Goal: Find specific page/section: Find specific page/section

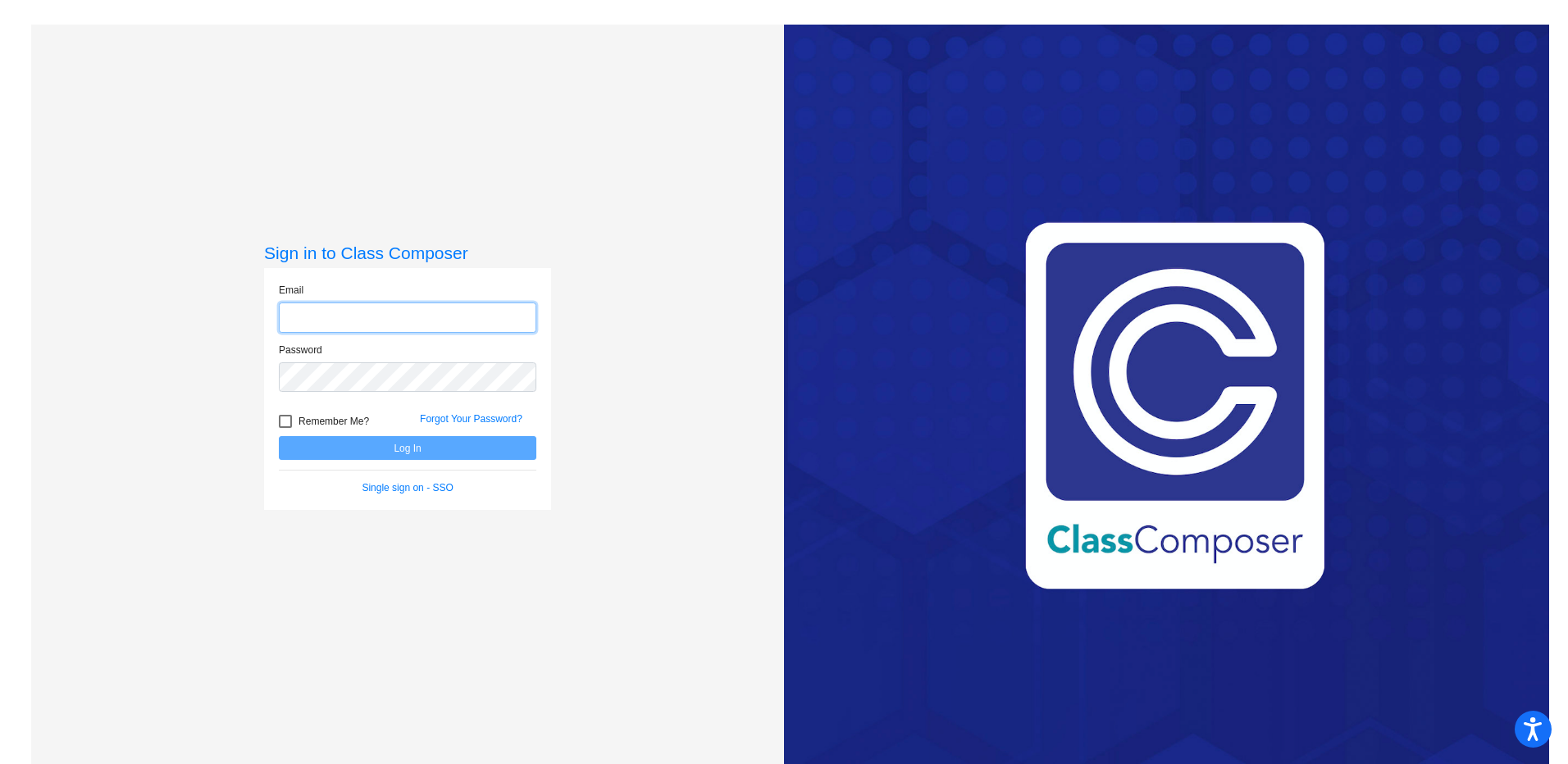
type input "[EMAIL_ADDRESS][DOMAIN_NAME]"
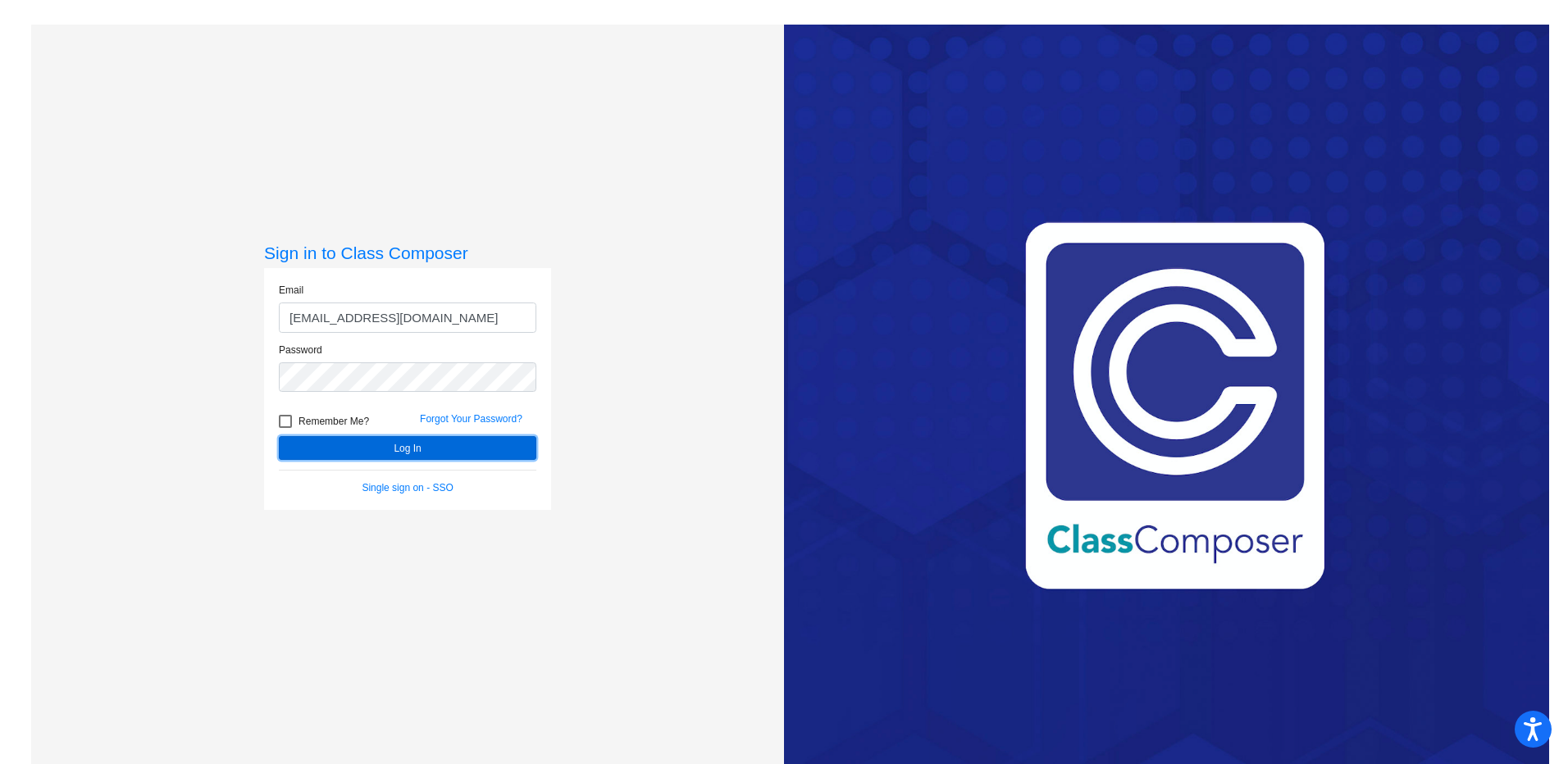
click at [409, 445] on button "Log In" at bounding box center [408, 448] width 257 height 24
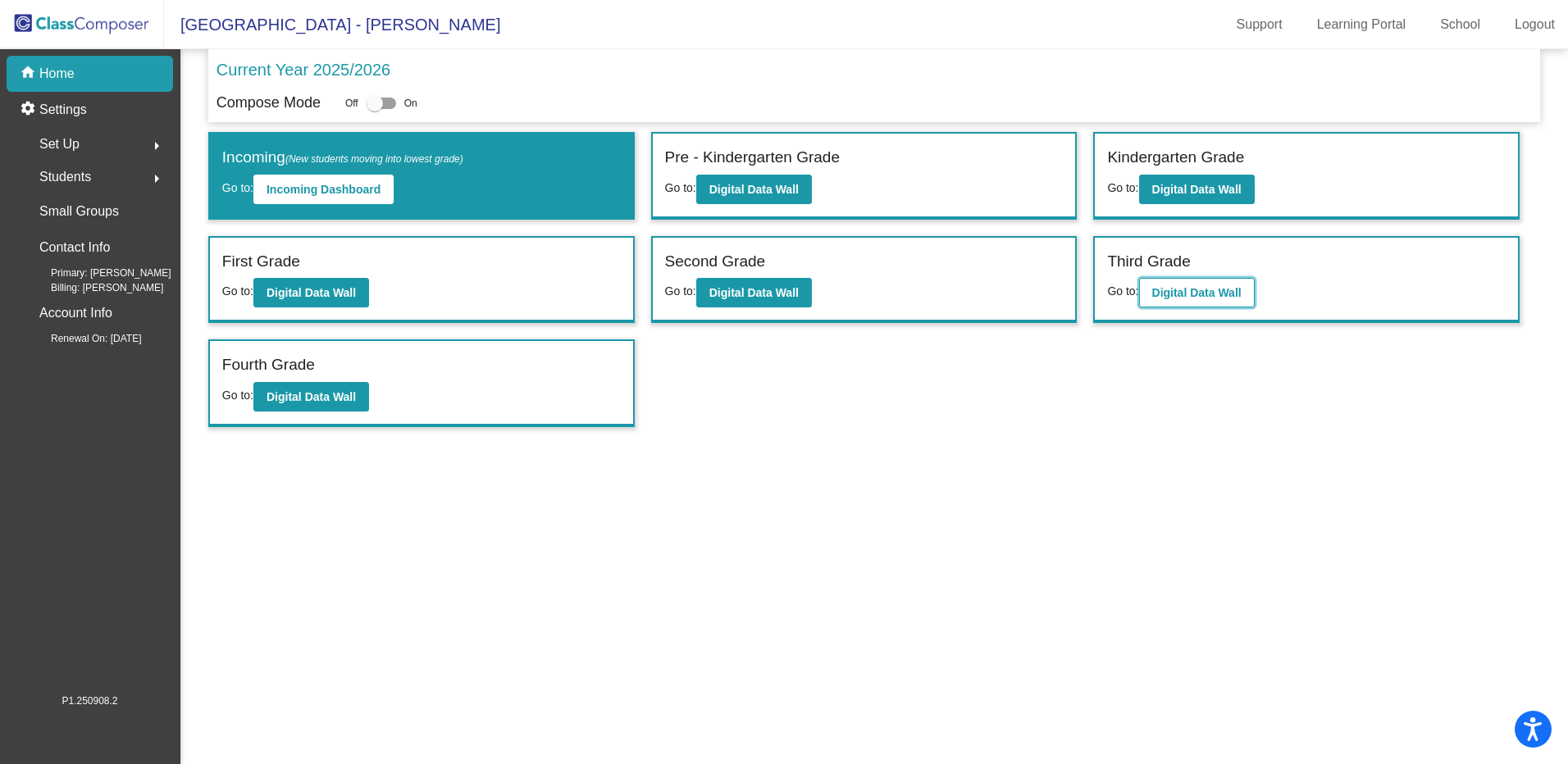
click at [1202, 297] on b "Digital Data Wall" at bounding box center [1197, 292] width 90 height 13
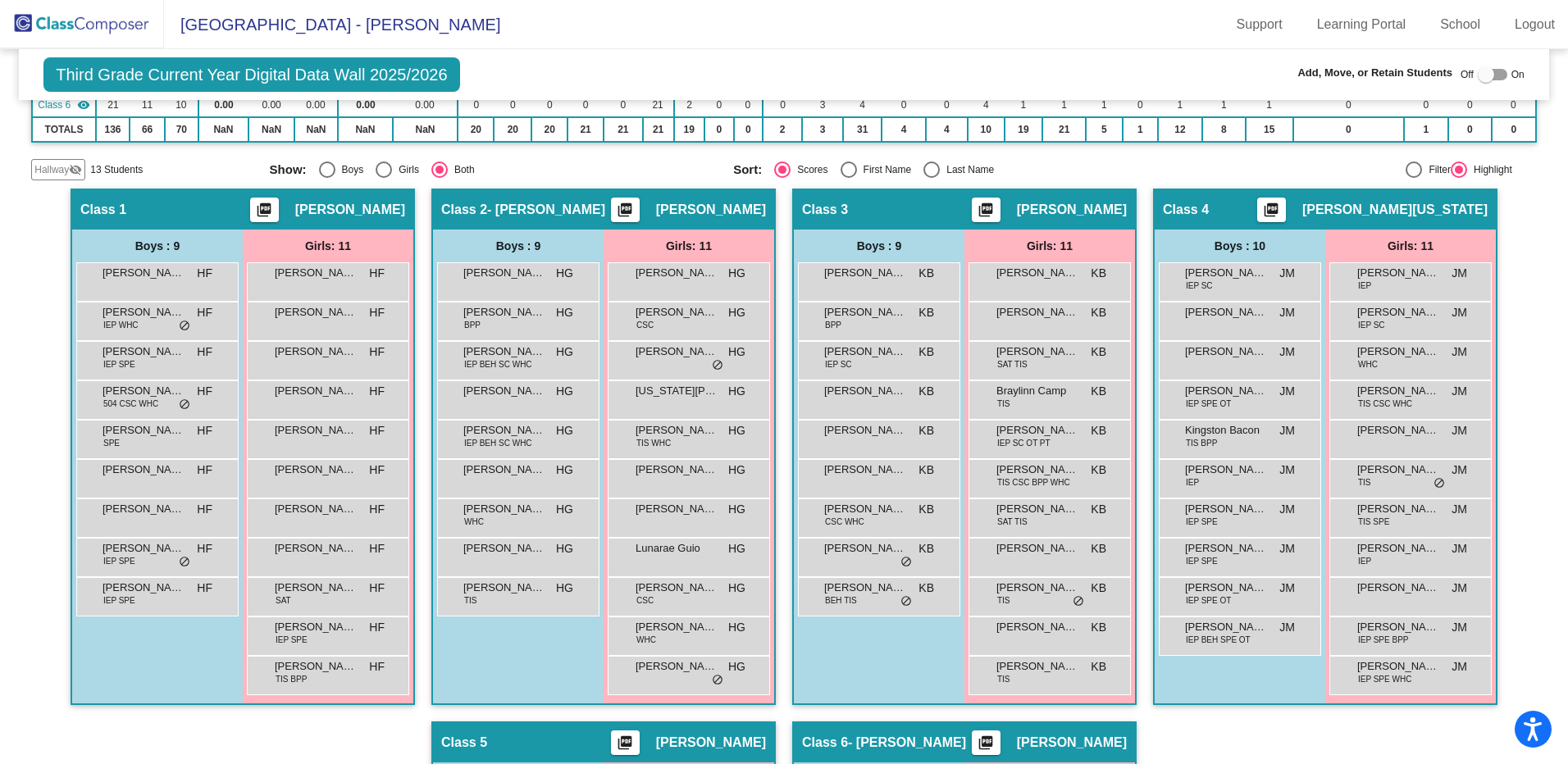
scroll to position [279, 0]
